Goal: Task Accomplishment & Management: Use online tool/utility

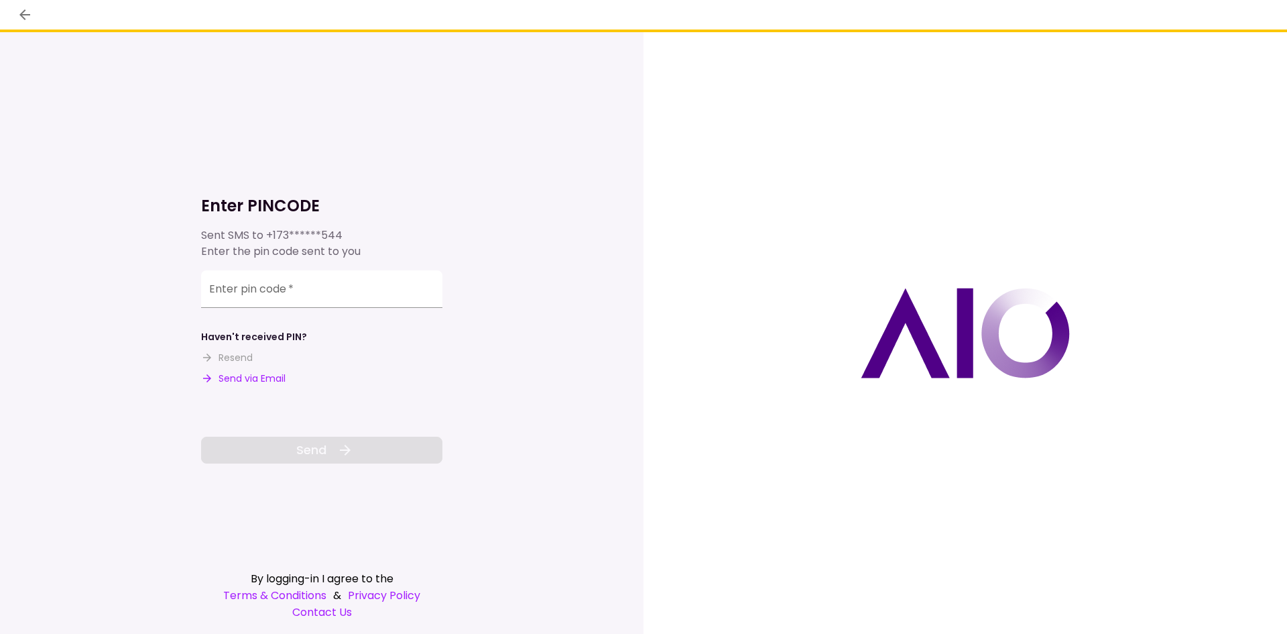
click at [264, 377] on button "Send via Email" at bounding box center [243, 378] width 84 height 14
click at [241, 290] on input "Enter pin code   *" at bounding box center [321, 289] width 241 height 38
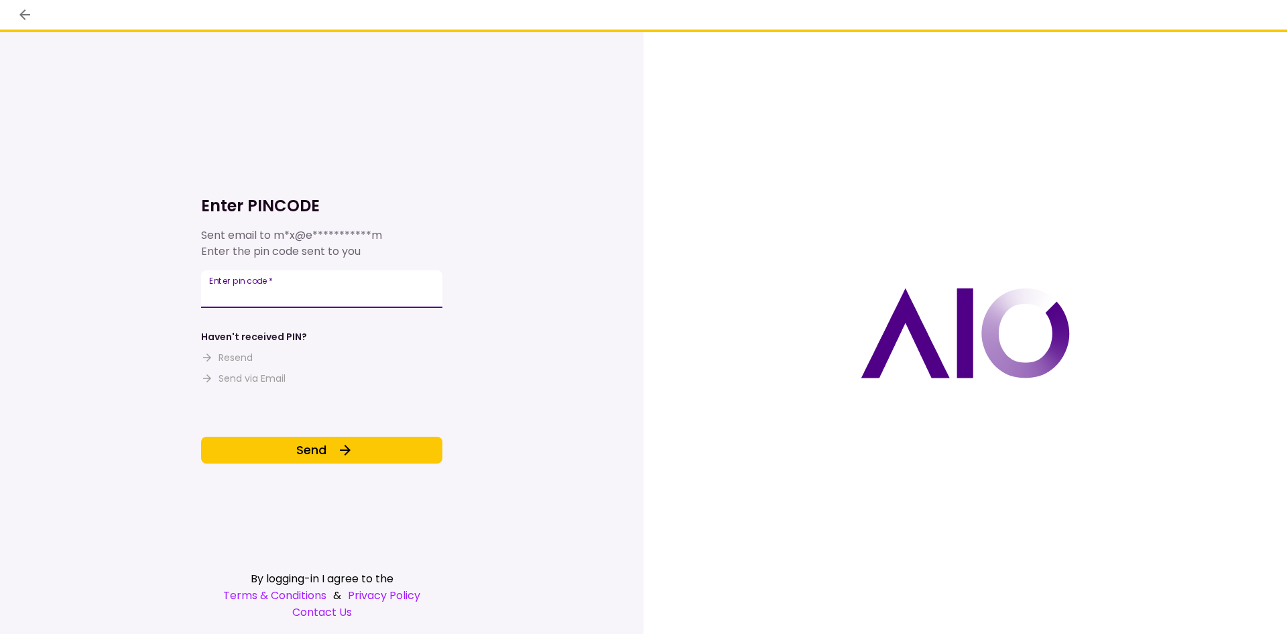
type input "******"
